Goal: Information Seeking & Learning: Learn about a topic

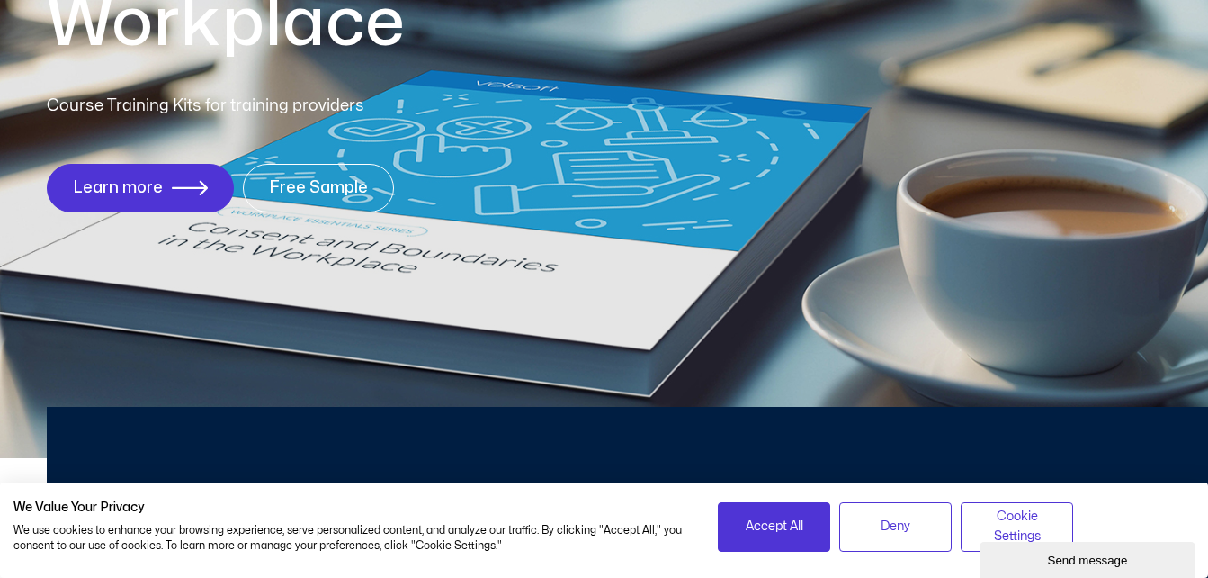
scroll to position [432, 0]
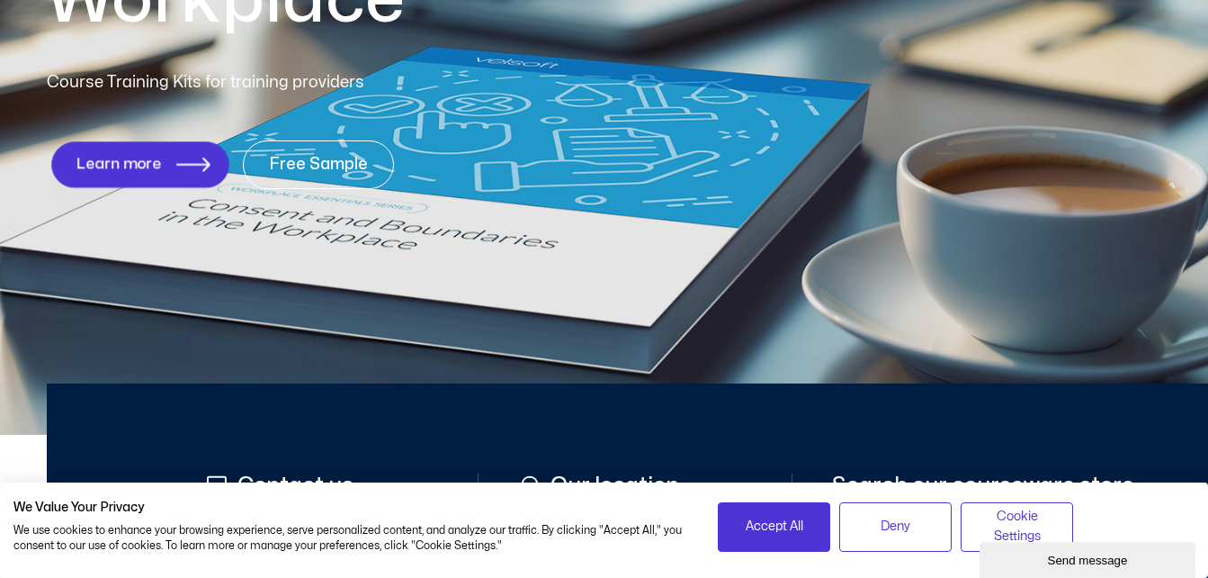
click at [152, 156] on span "Learn more" at bounding box center [118, 164] width 85 height 17
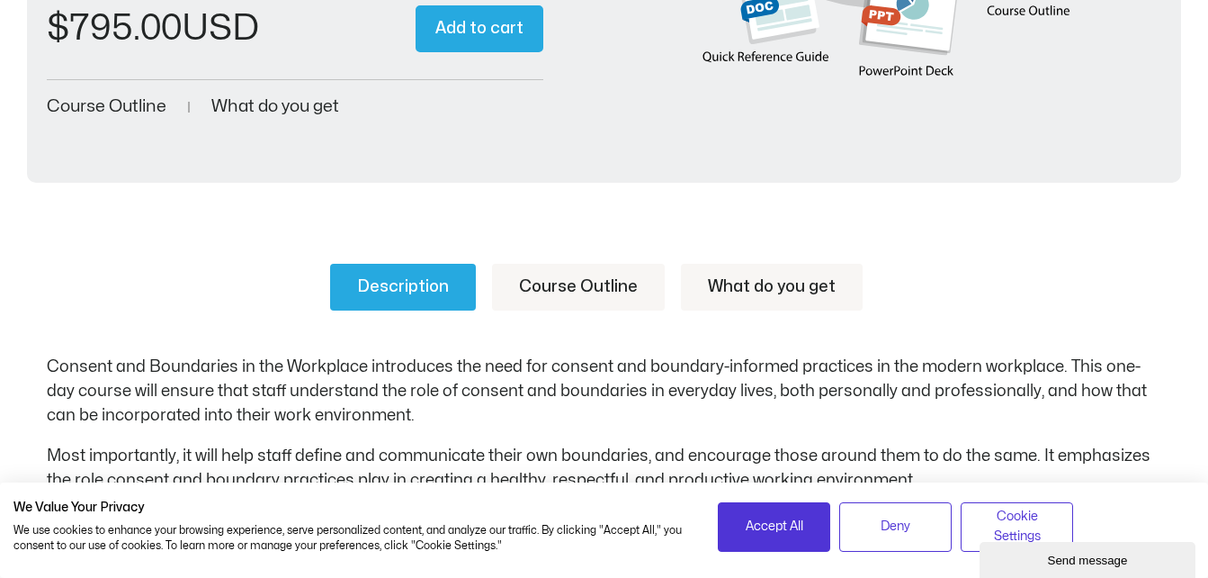
scroll to position [612, 0]
